Goal: Information Seeking & Learning: Understand process/instructions

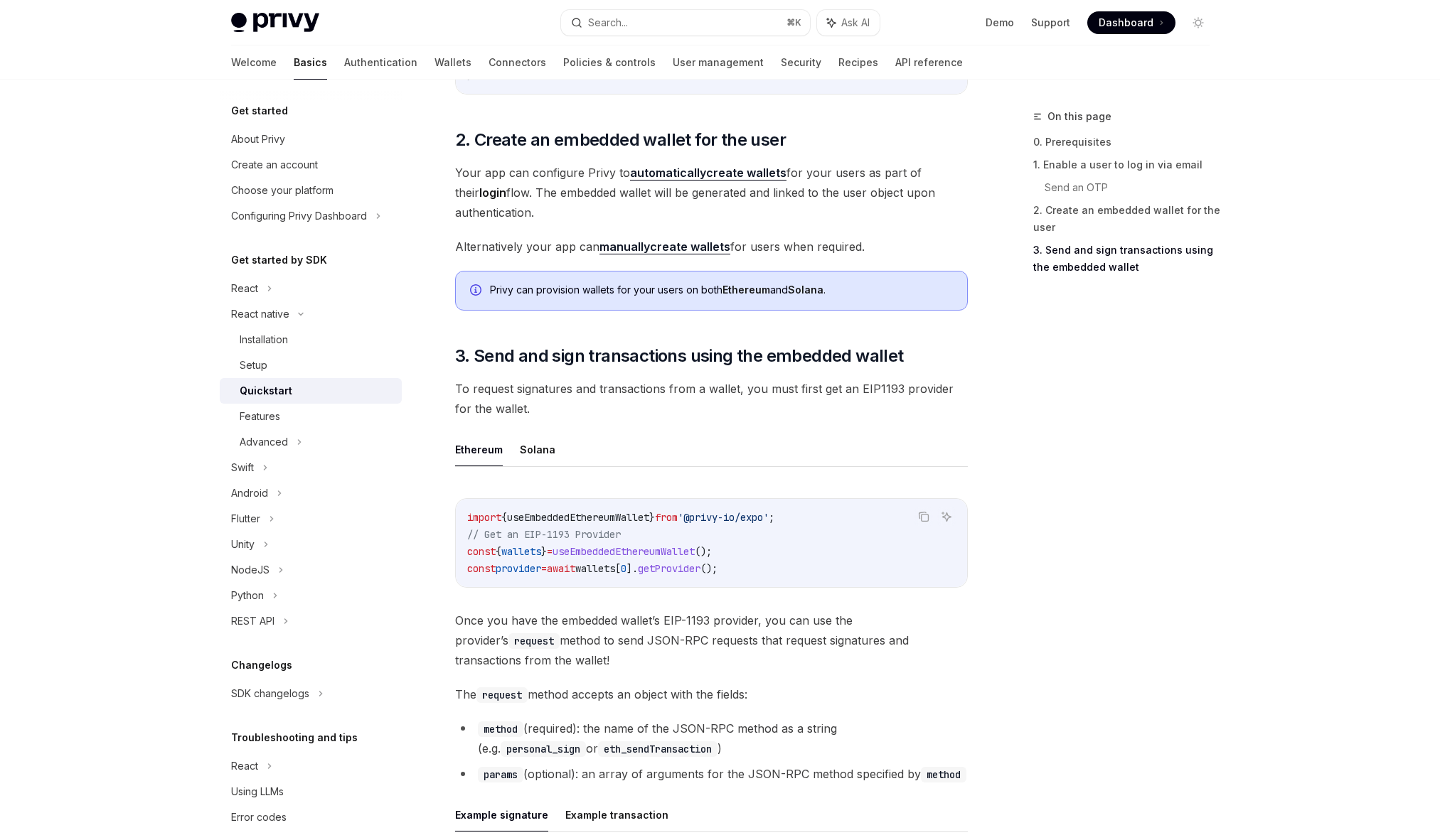
scroll to position [1295, 0]
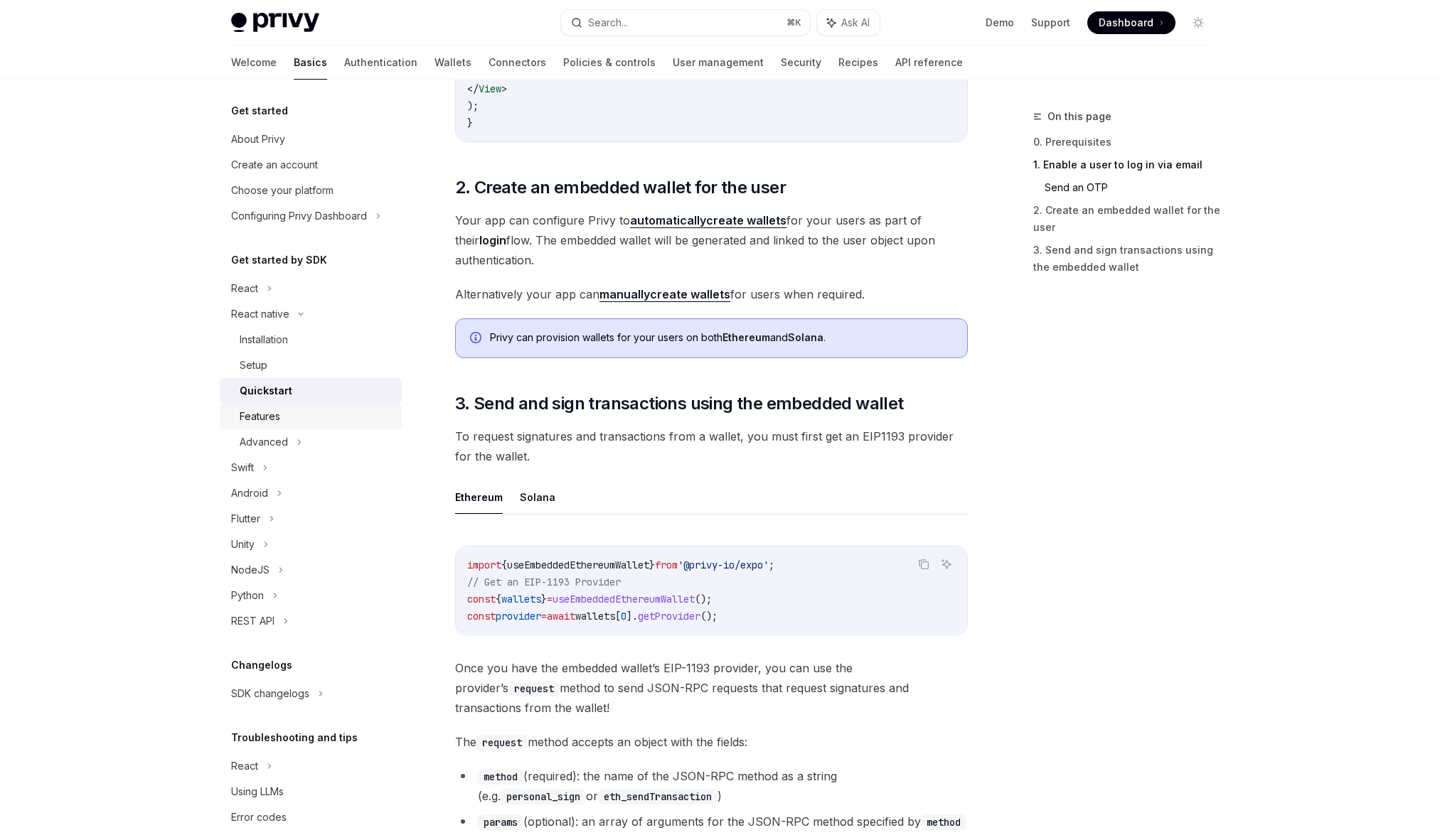
click at [268, 410] on div "Features" at bounding box center [260, 417] width 40 height 17
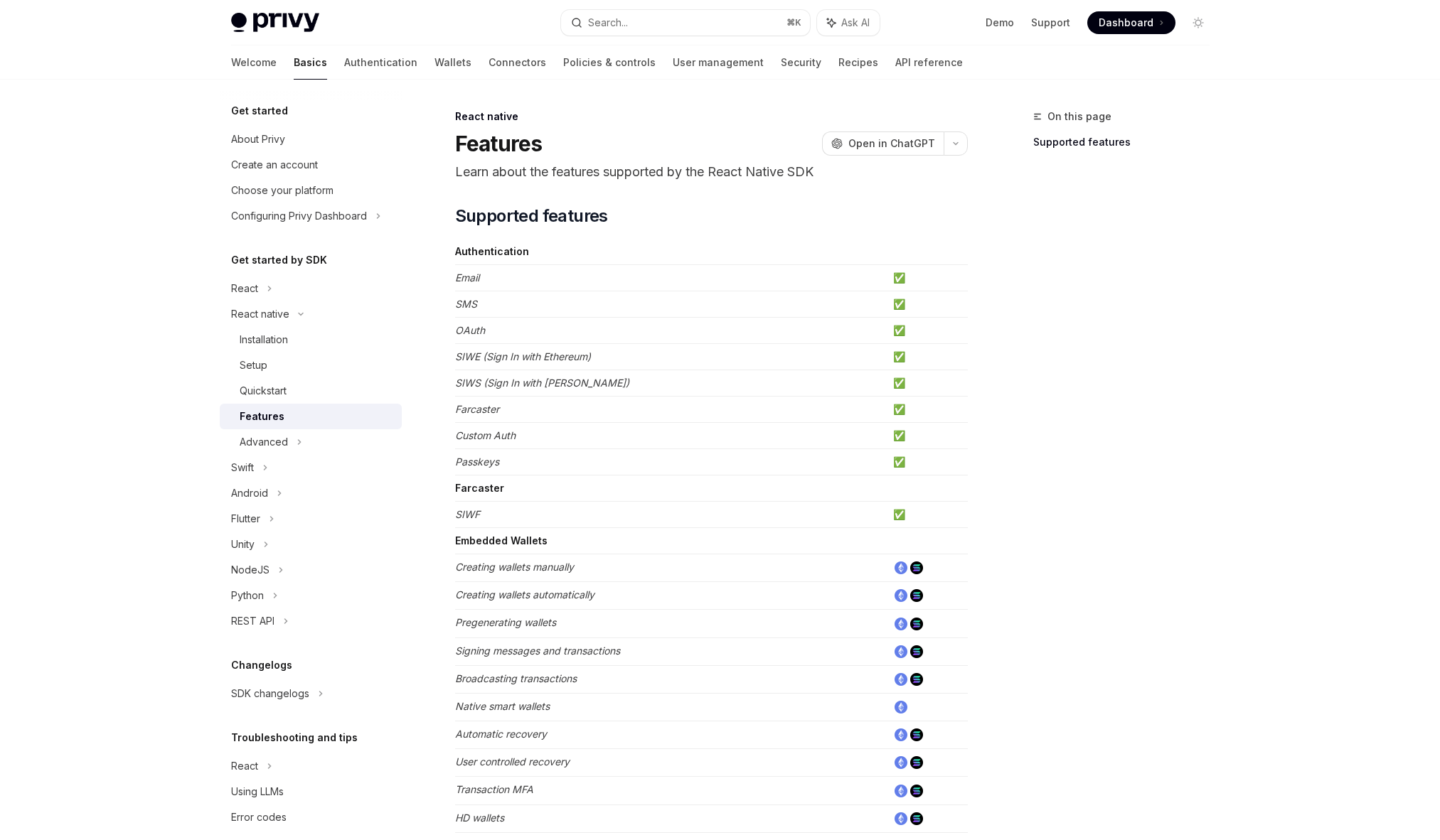
click at [273, 415] on div "Features" at bounding box center [262, 417] width 45 height 17
click at [291, 446] on div "Advanced" at bounding box center [311, 442] width 182 height 25
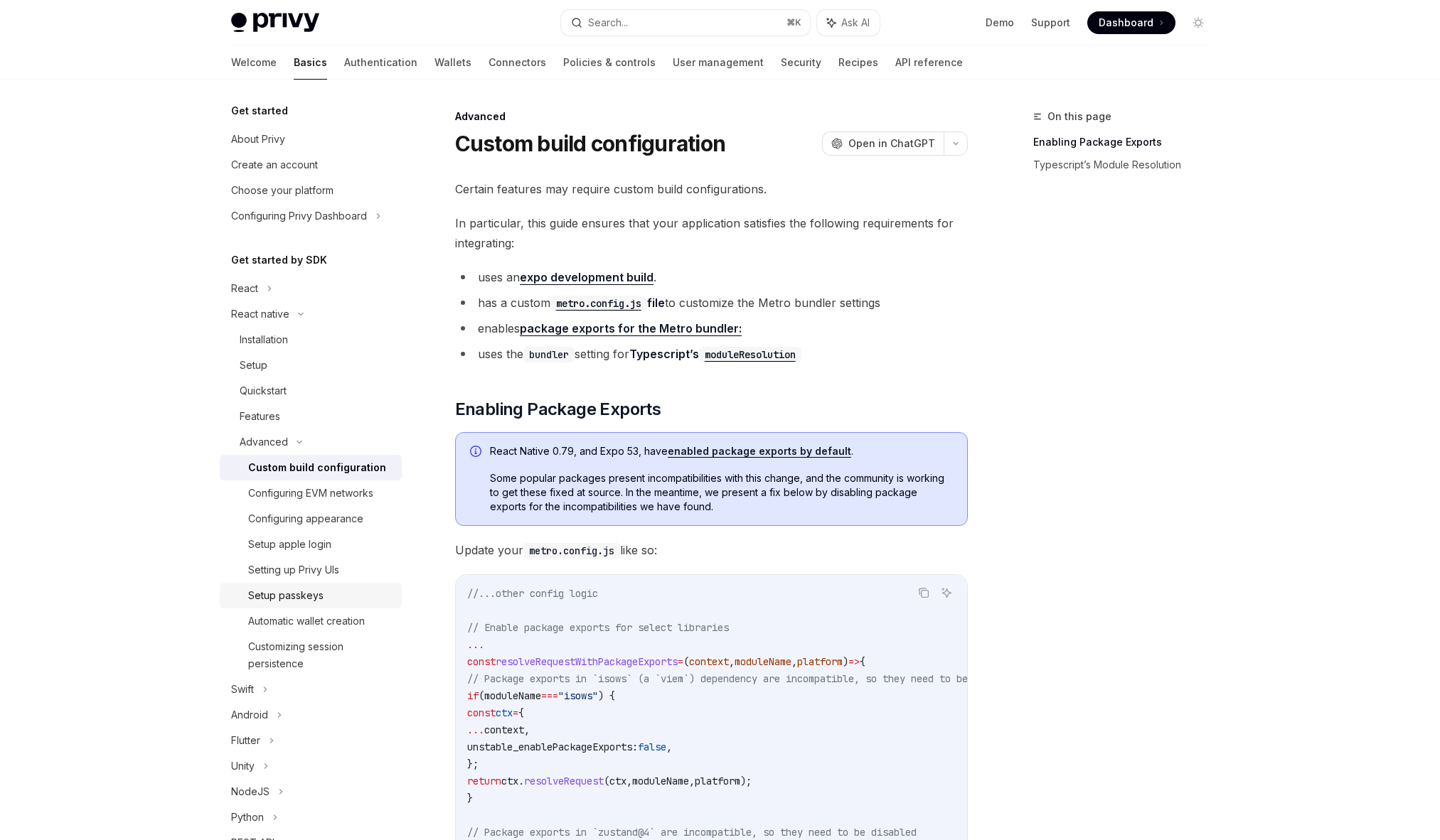
click at [287, 598] on div "Setup passkeys" at bounding box center [286, 596] width 76 height 17
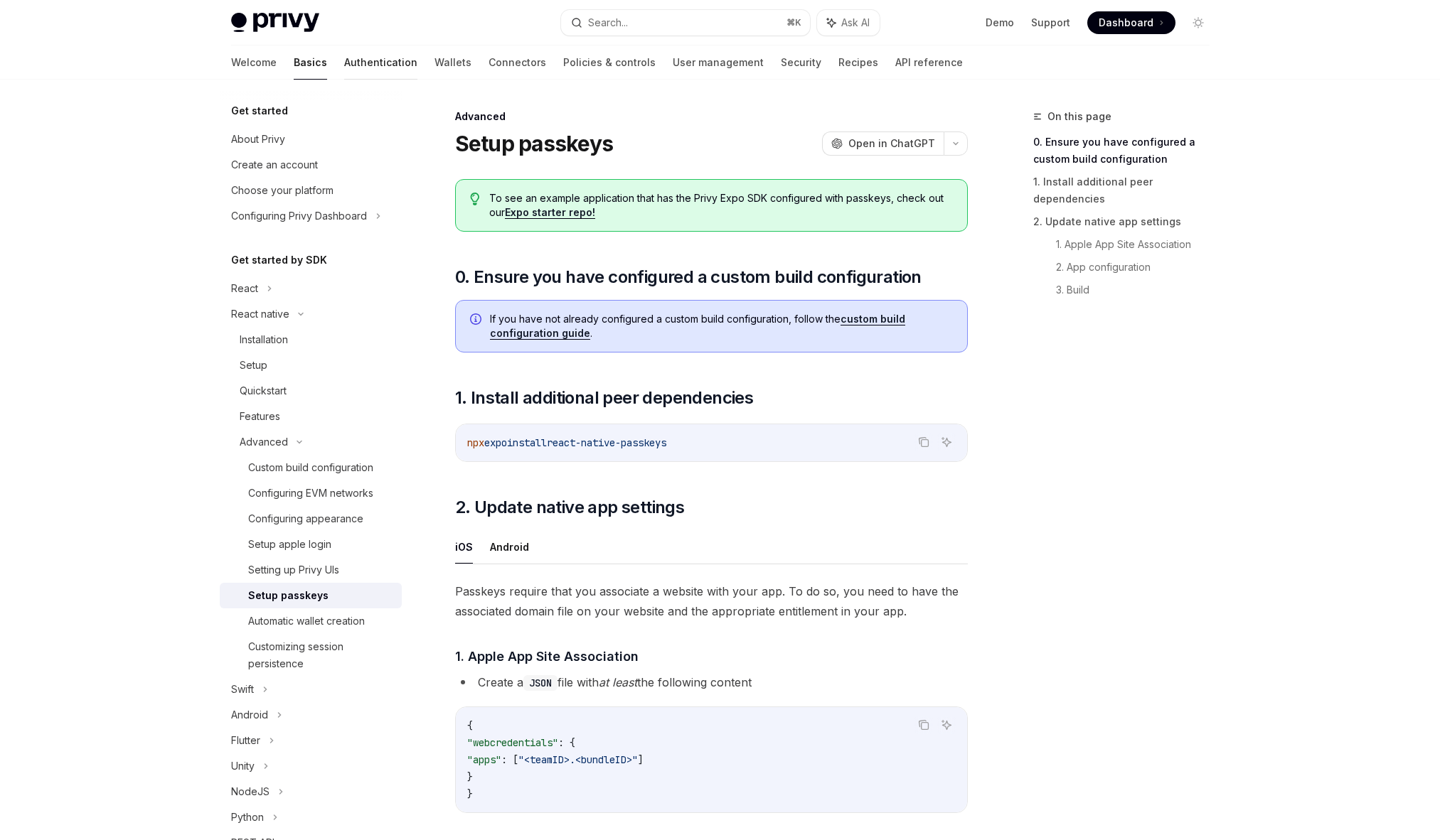
click at [344, 66] on link "Authentication" at bounding box center [381, 62] width 73 height 35
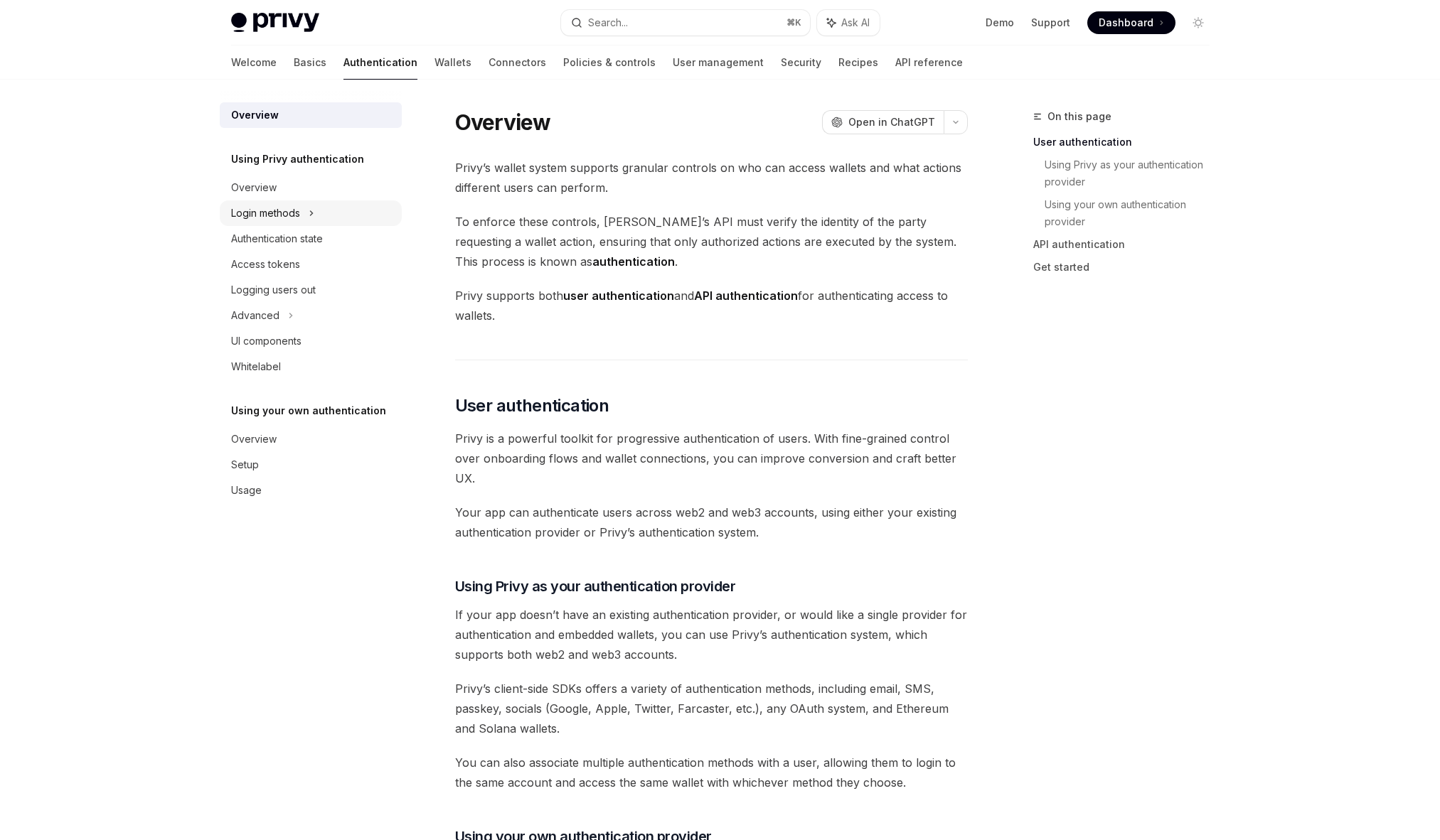
click at [290, 213] on div "Login methods" at bounding box center [266, 213] width 69 height 17
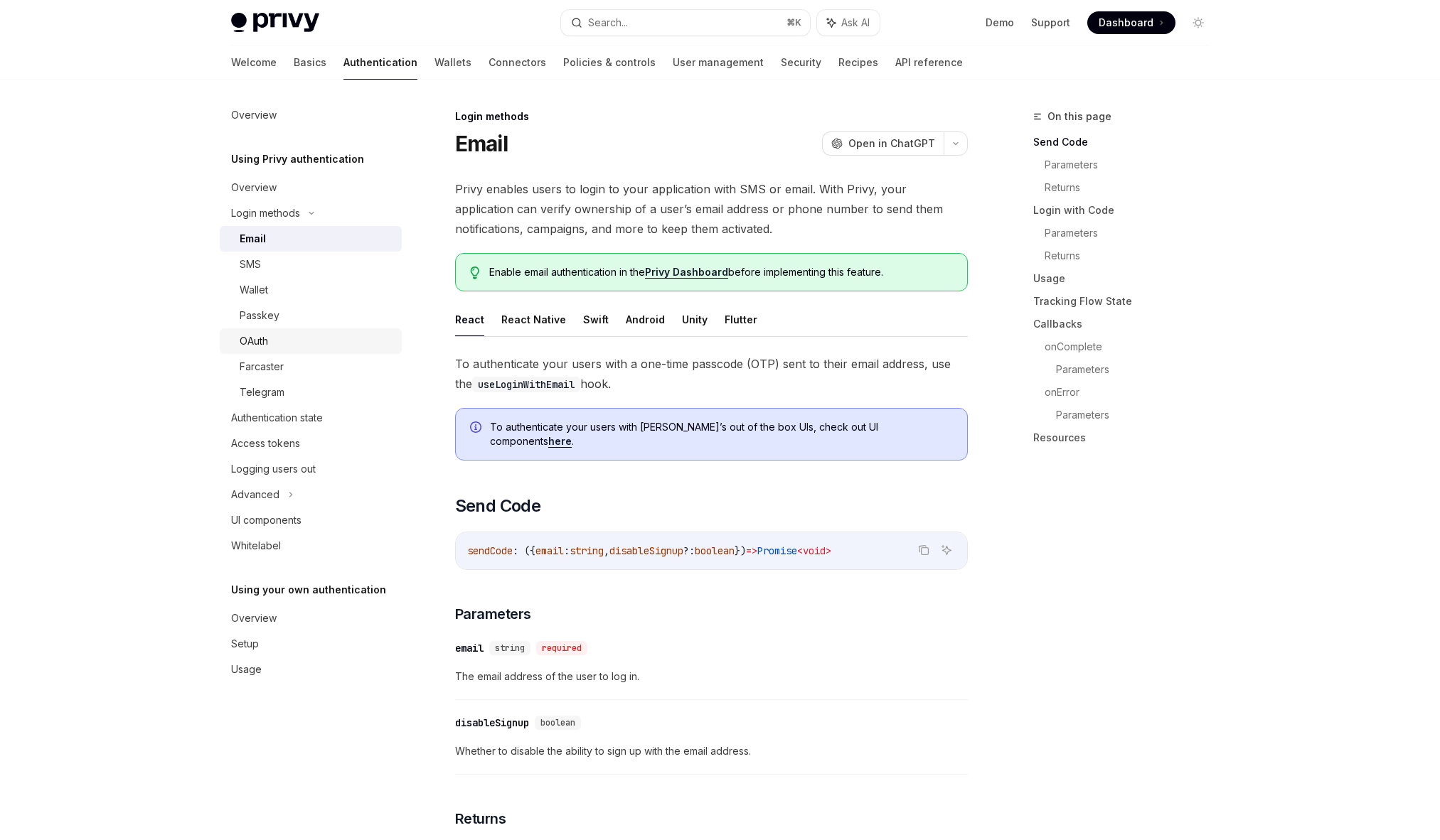
click at [266, 333] on div "OAuth" at bounding box center [254, 341] width 29 height 17
type textarea "*"
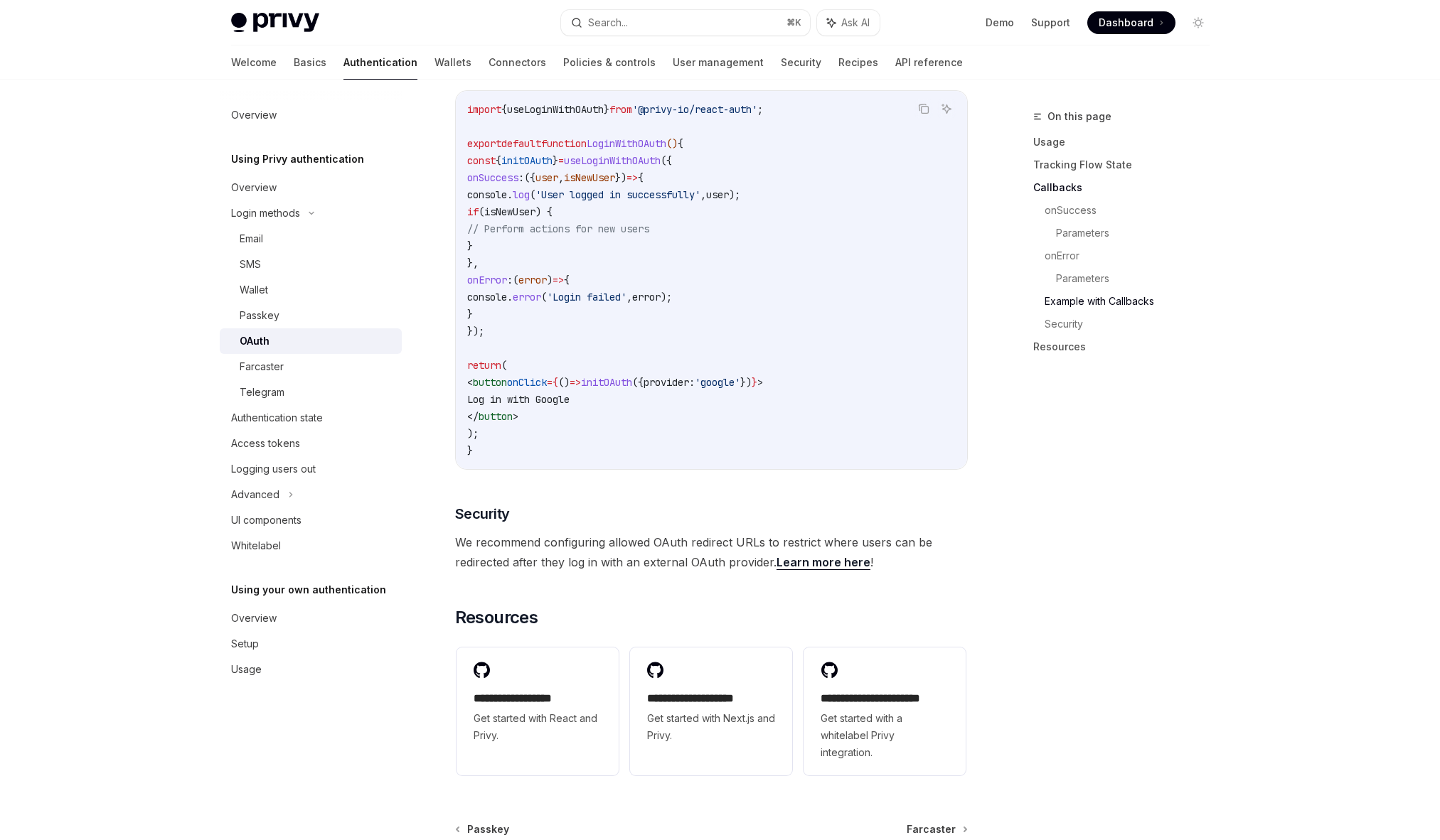
scroll to position [2595, 0]
click at [661, 157] on span "useLoginWithOAuth" at bounding box center [612, 162] width 97 height 13
click at [632, 378] on span "initOAuth" at bounding box center [606, 384] width 51 height 13
